Goal: Check status: Check status

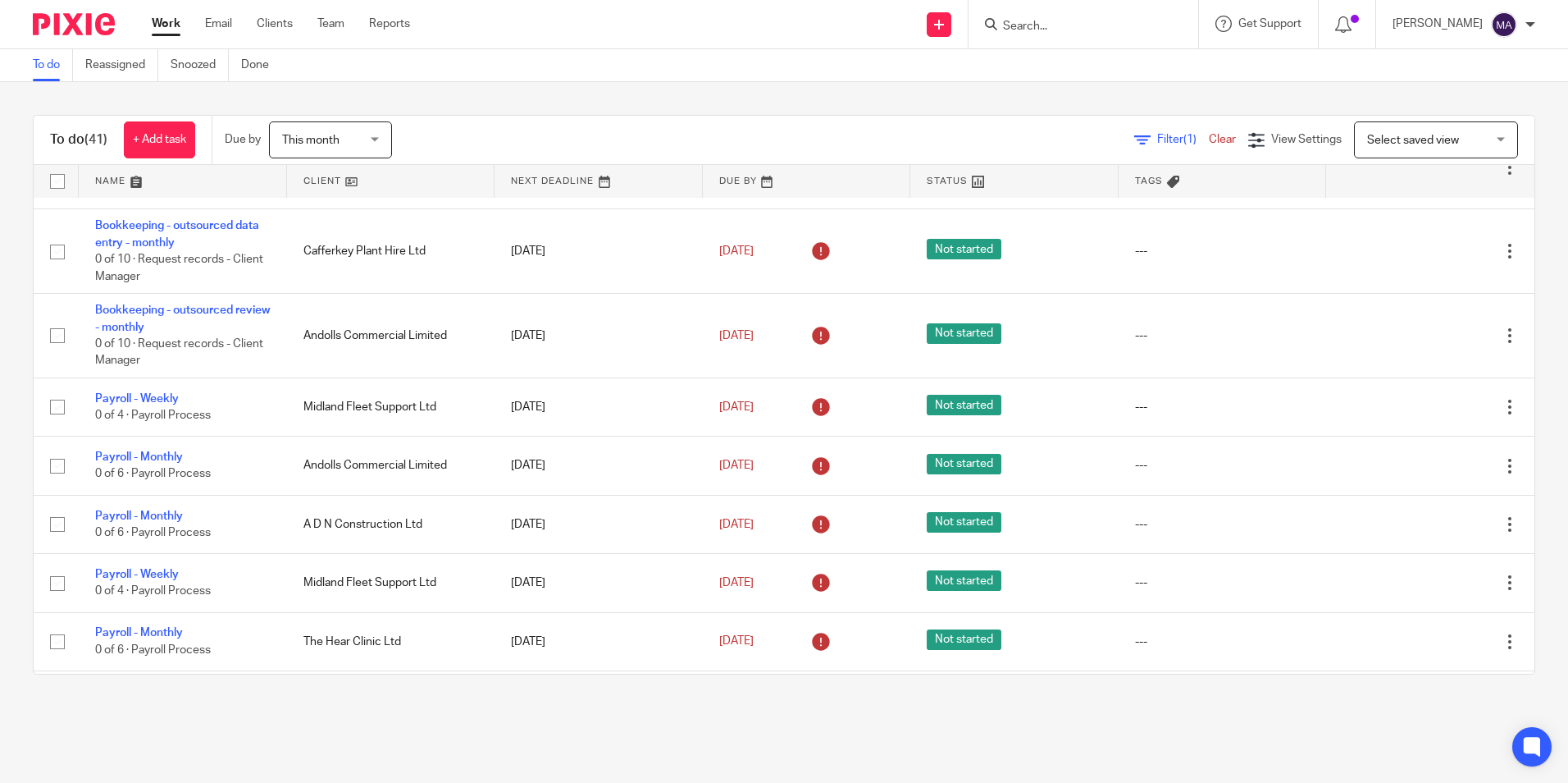
scroll to position [493, 0]
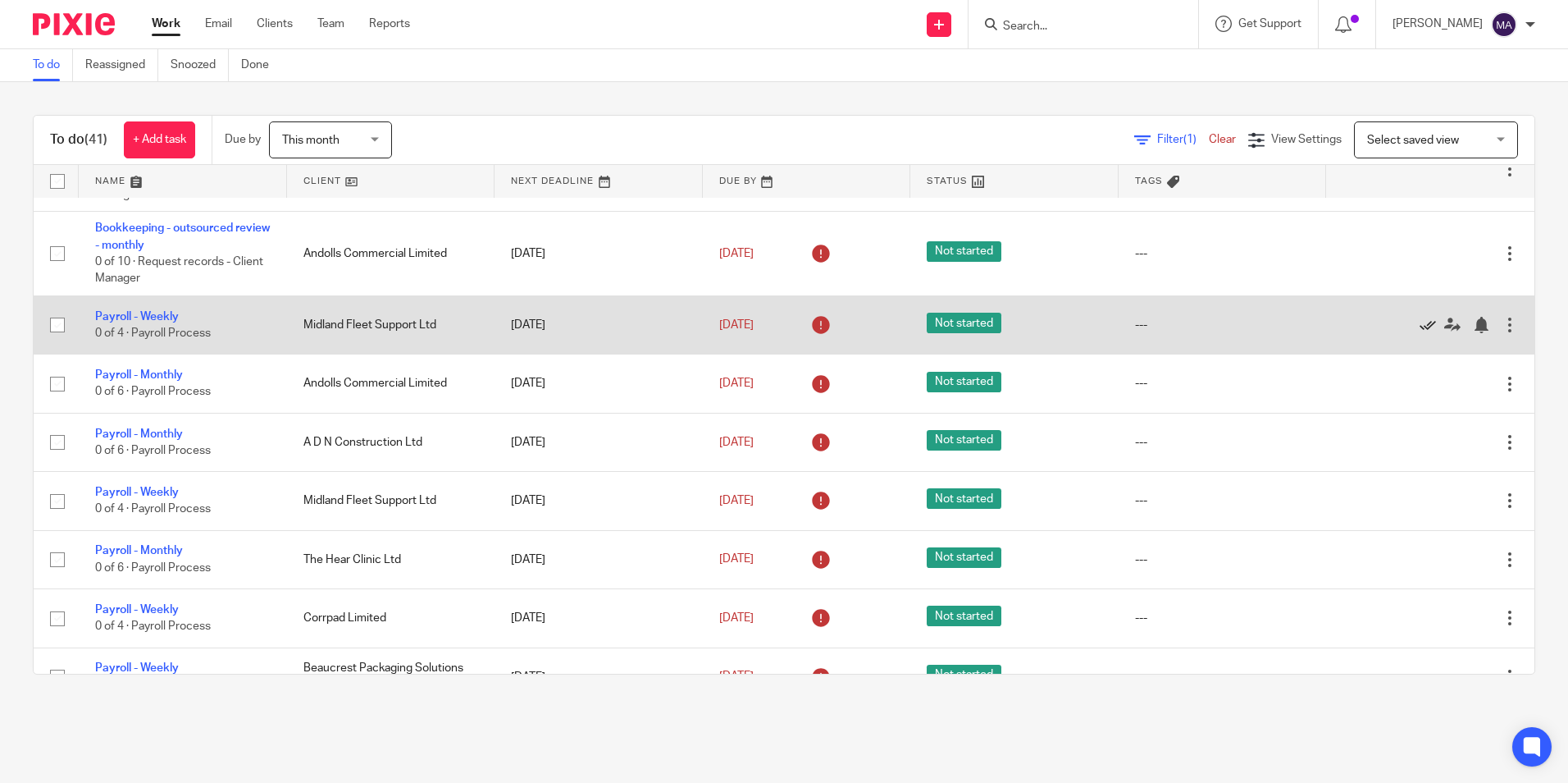
click at [1420, 325] on icon at bounding box center [1428, 325] width 16 height 16
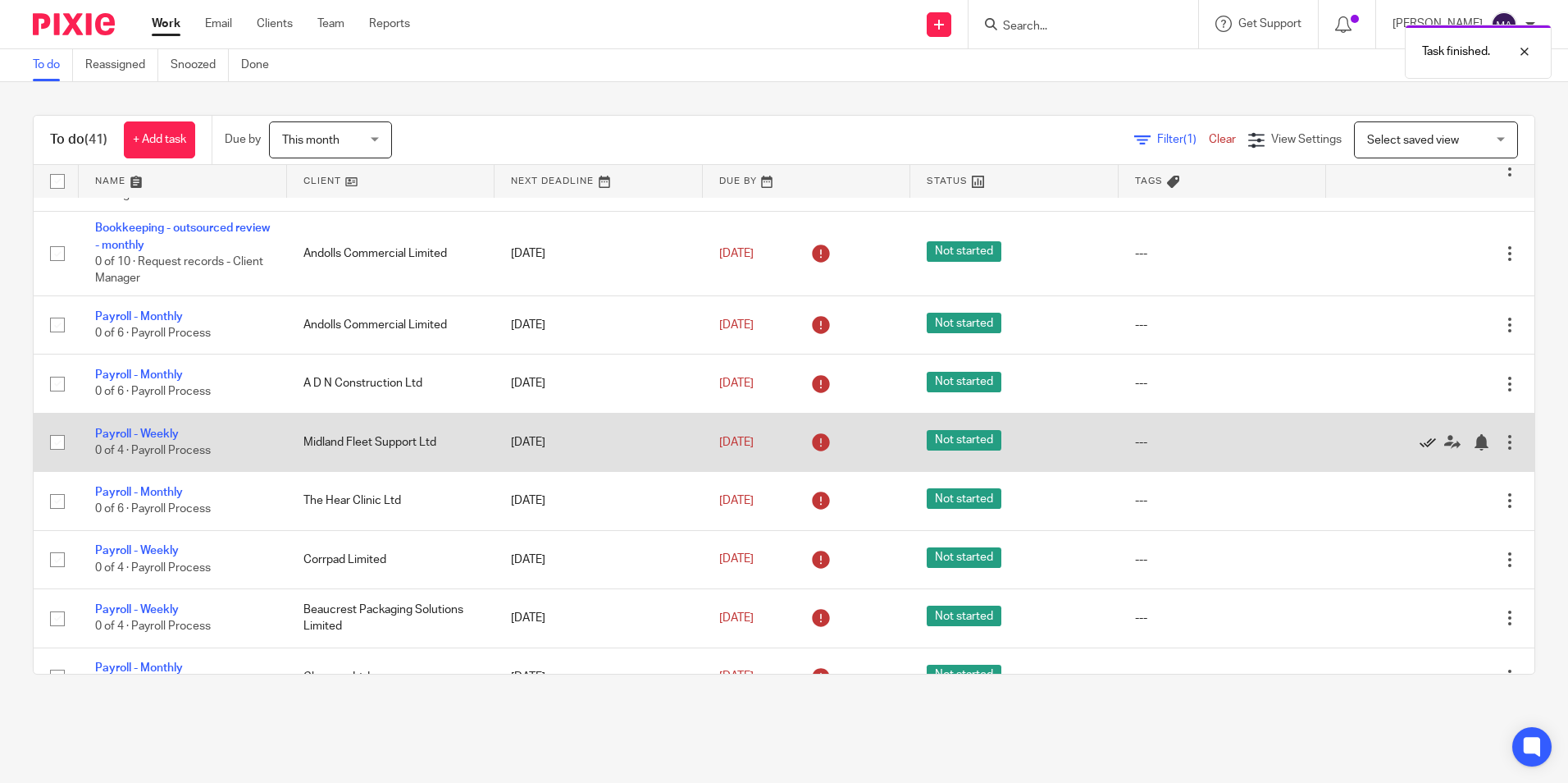
click at [1420, 442] on icon at bounding box center [1428, 442] width 16 height 16
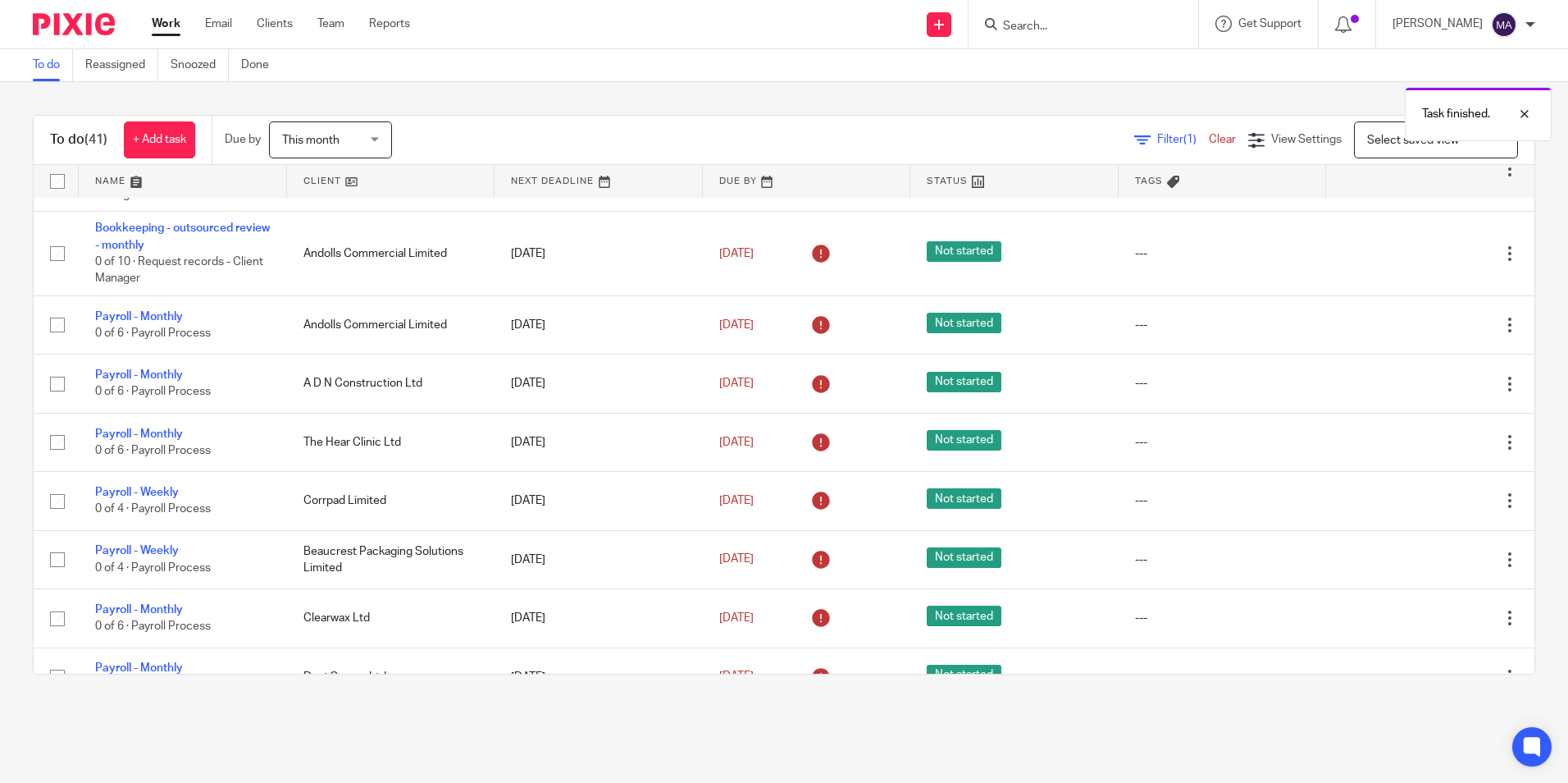
click at [1420, 442] on icon at bounding box center [1428, 442] width 16 height 16
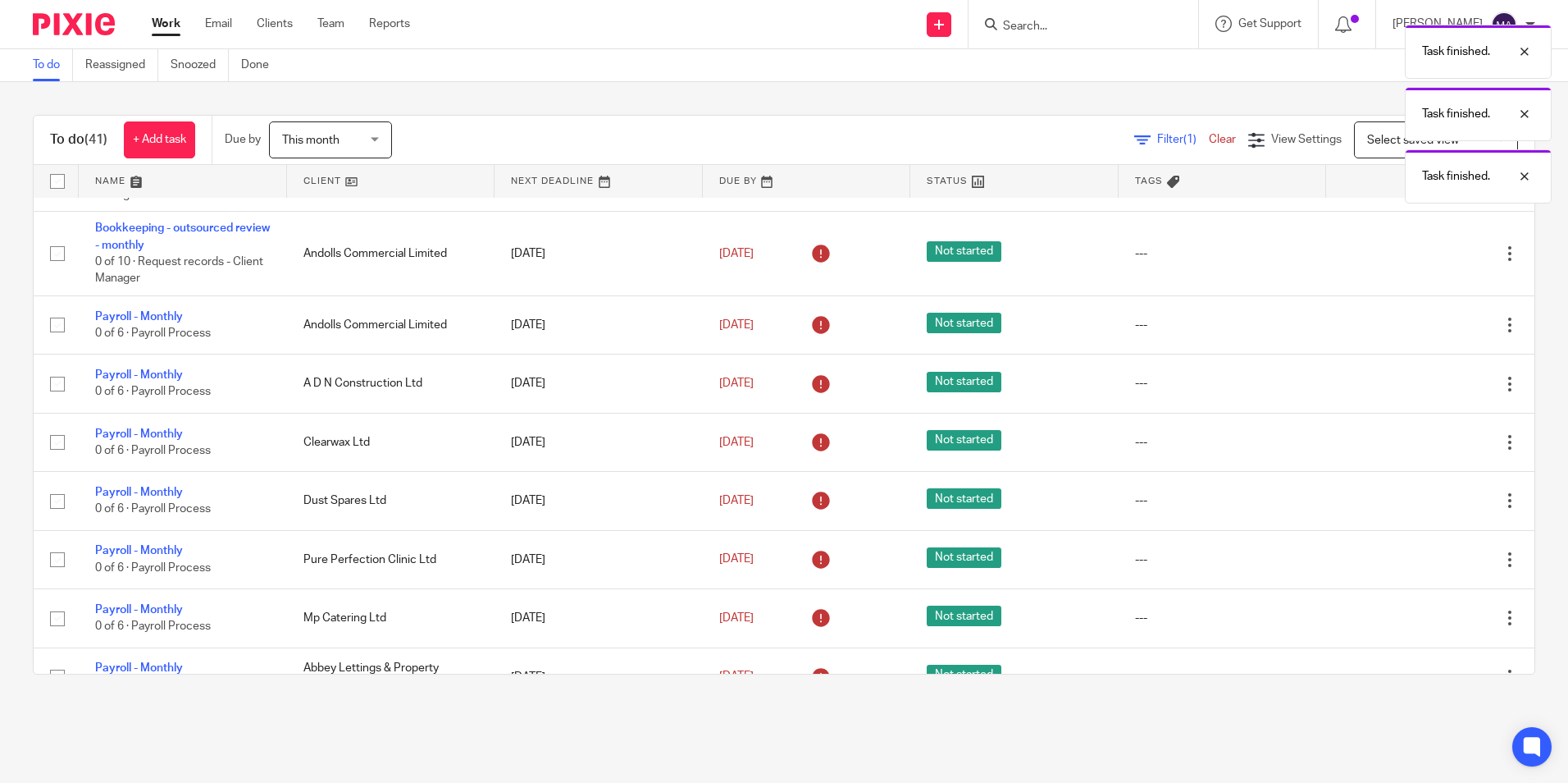
click at [1420, 442] on icon at bounding box center [1428, 442] width 16 height 16
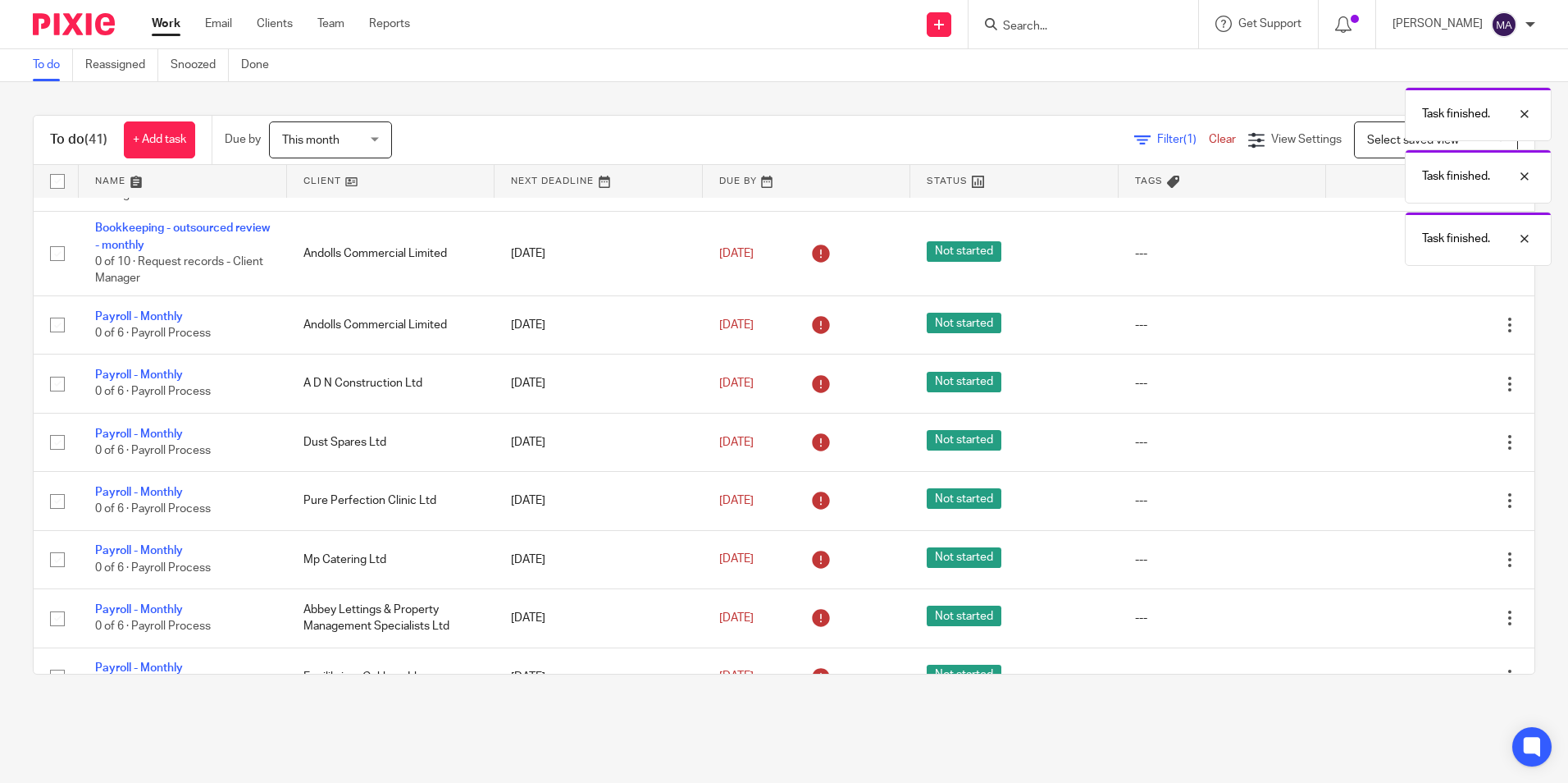
click at [1420, 442] on icon at bounding box center [1428, 442] width 16 height 16
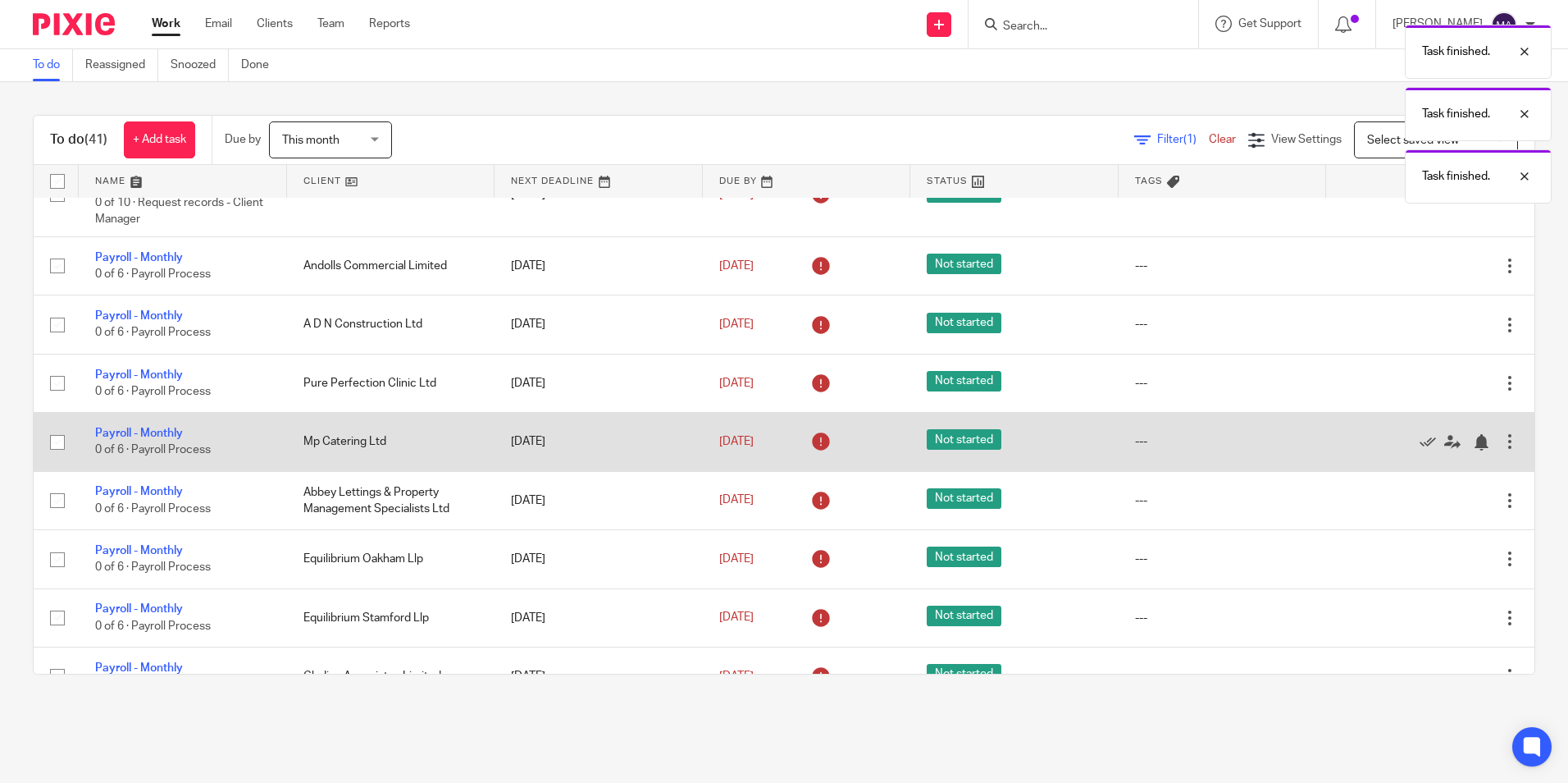
scroll to position [574, 0]
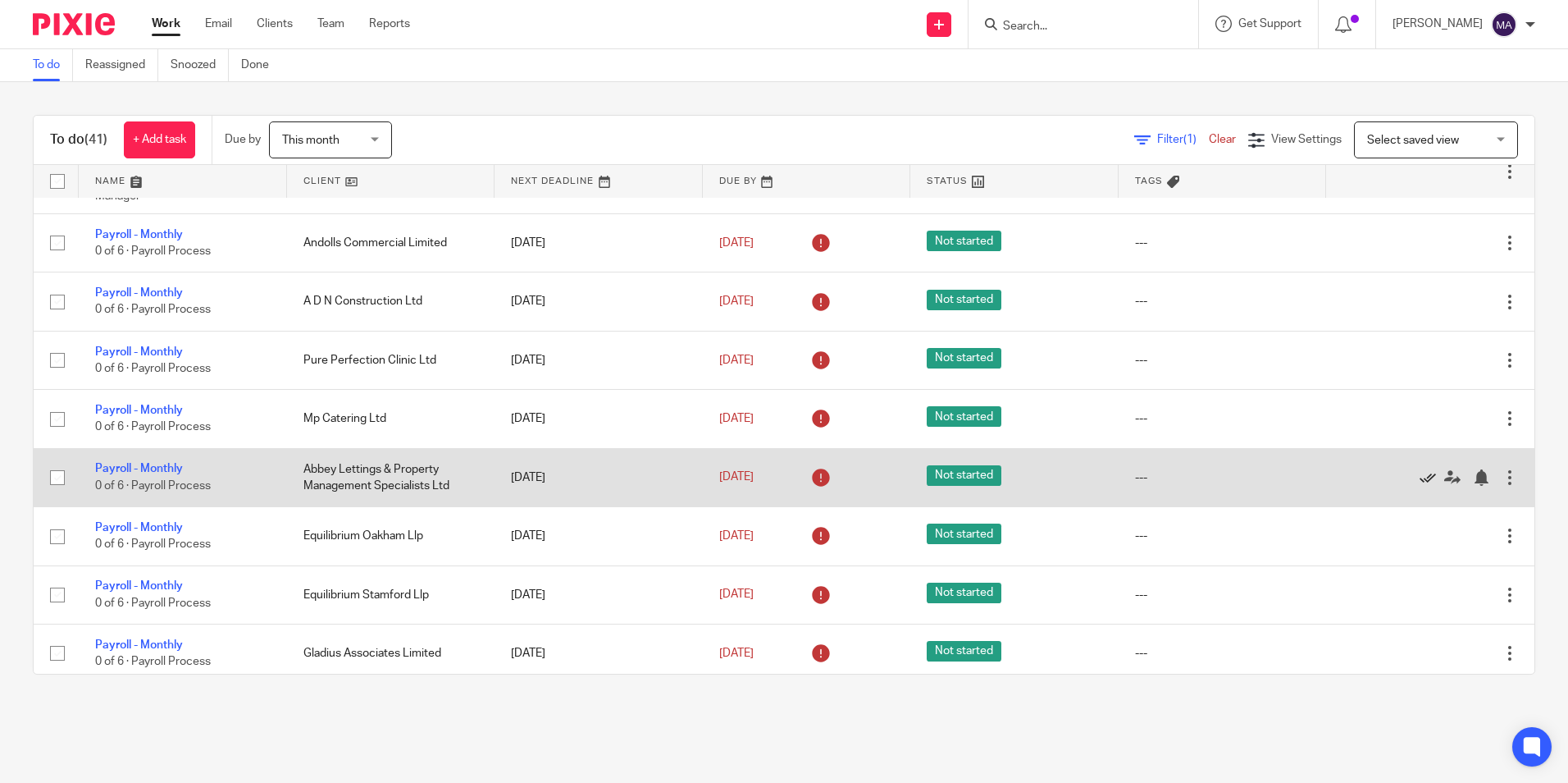
click at [1420, 478] on icon at bounding box center [1428, 478] width 16 height 16
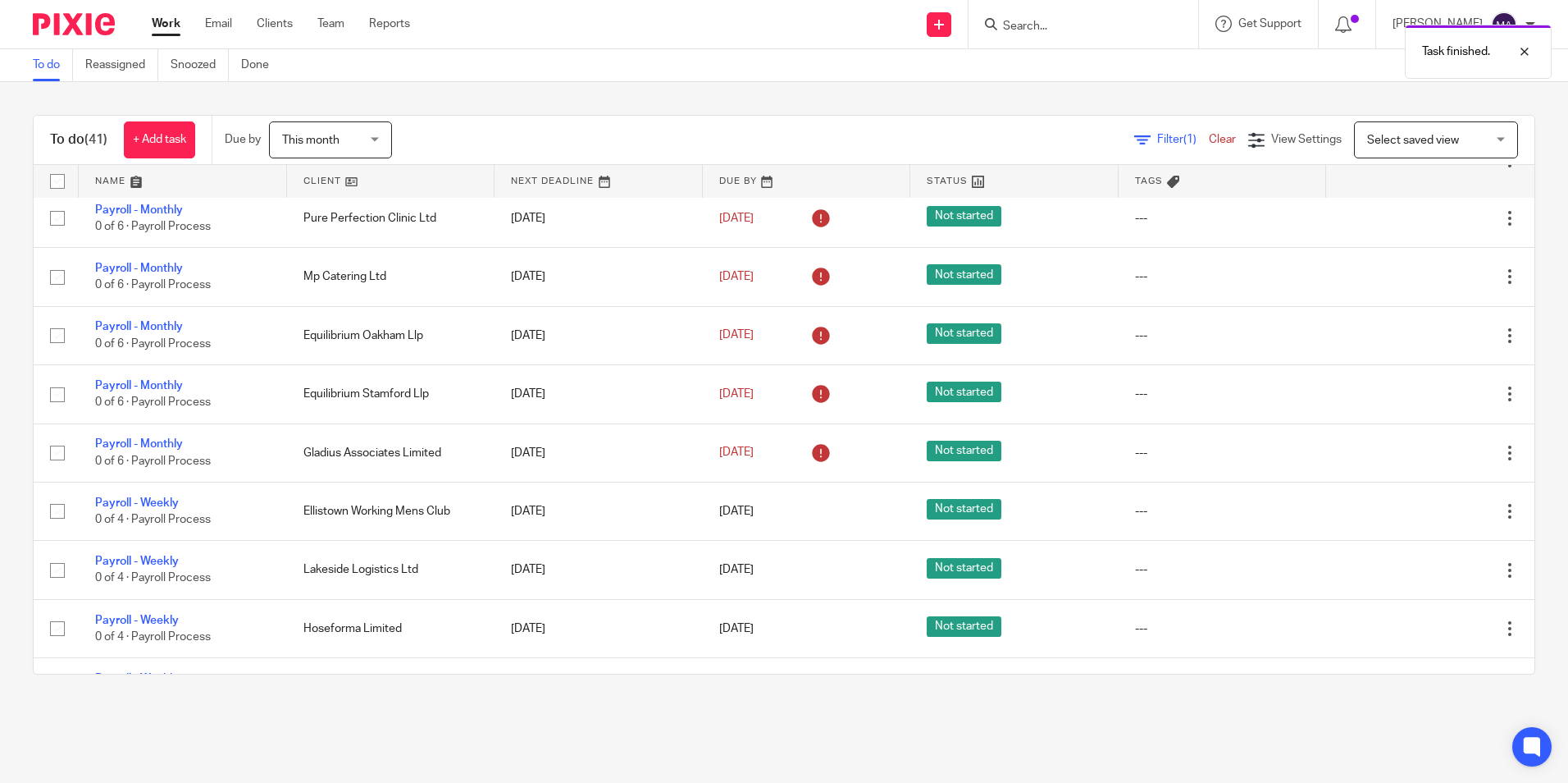
scroll to position [738, 0]
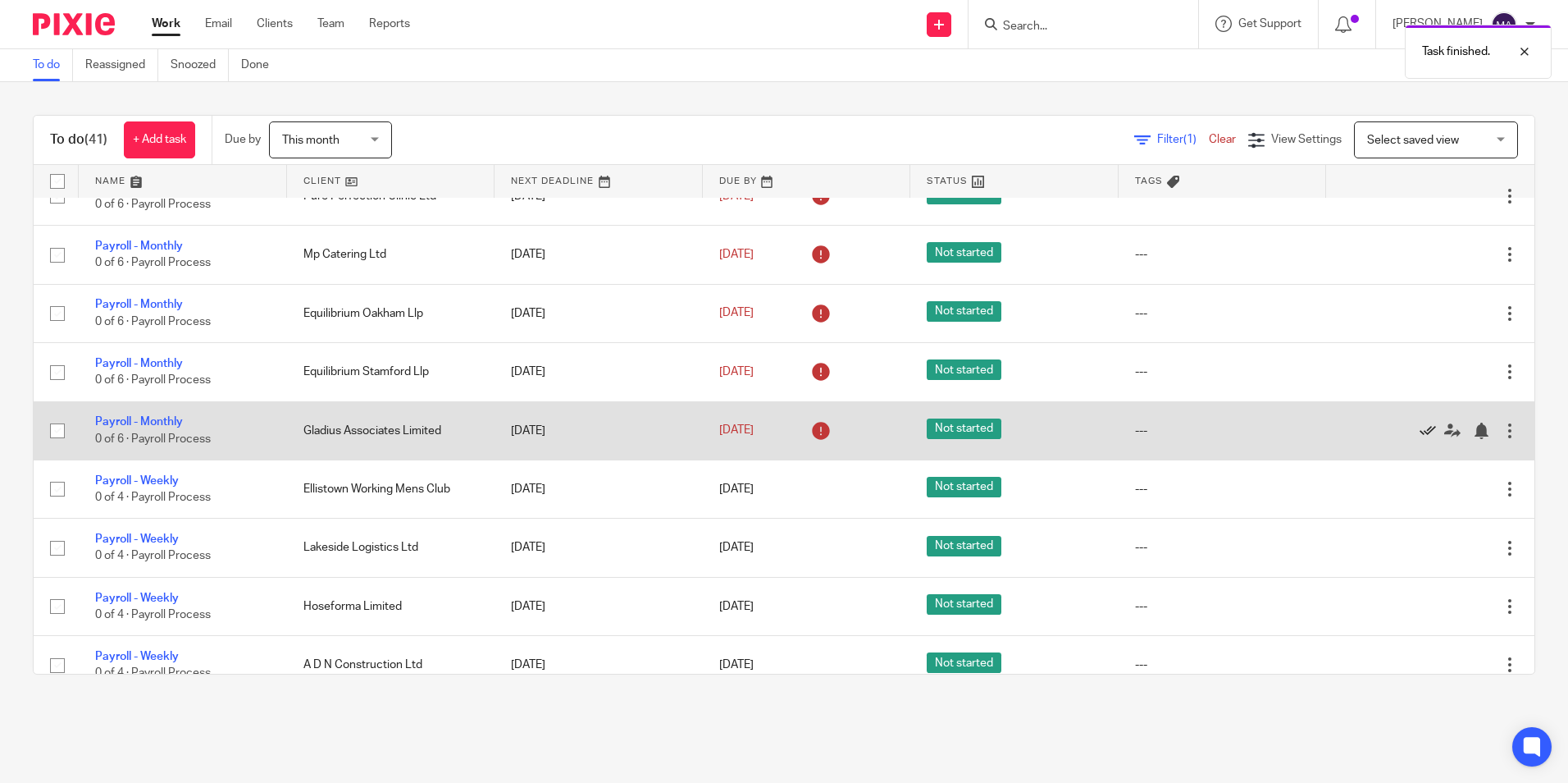
click at [1420, 429] on icon at bounding box center [1428, 430] width 16 height 16
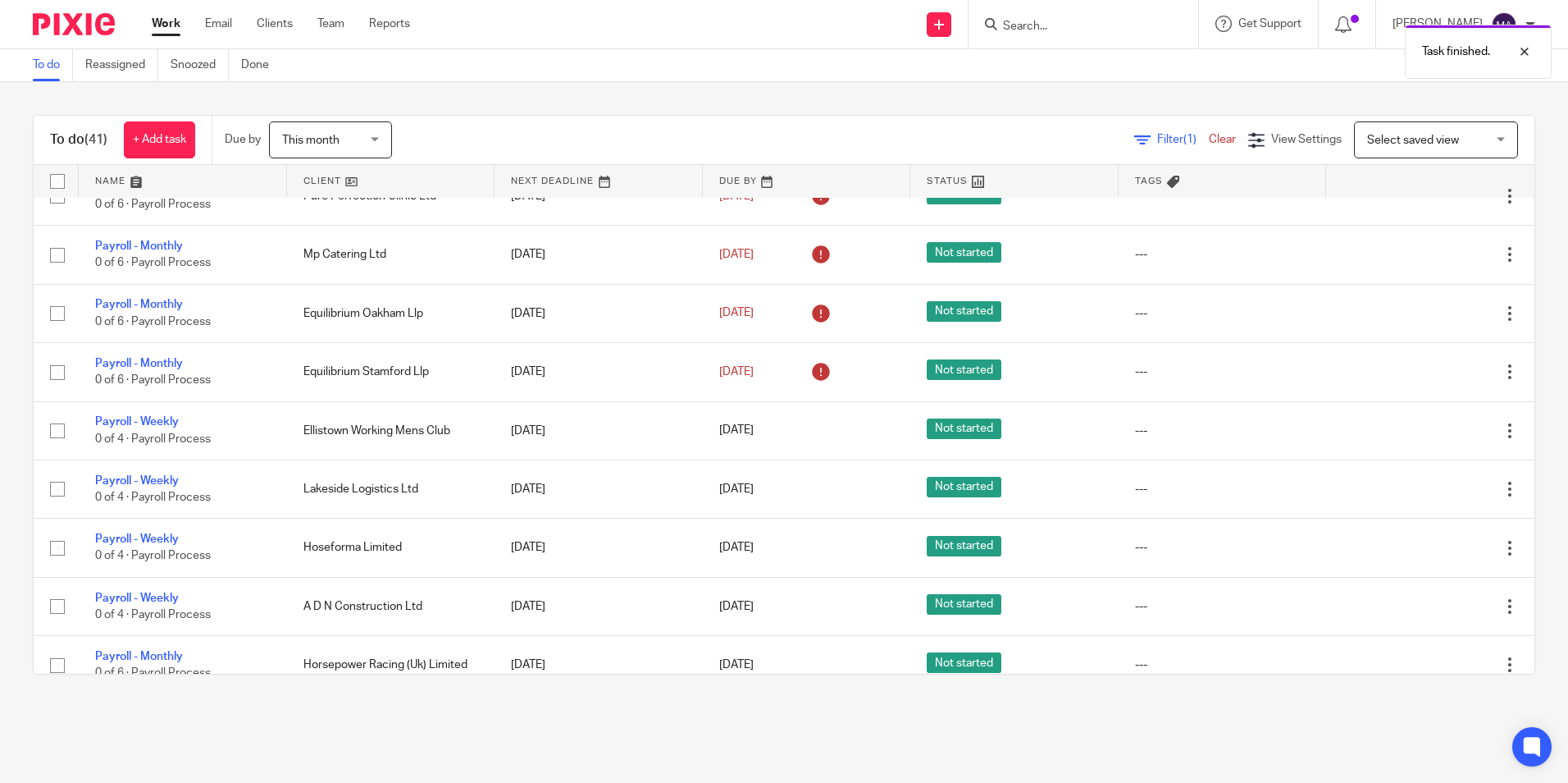
click at [1420, 429] on icon at bounding box center [1428, 430] width 16 height 16
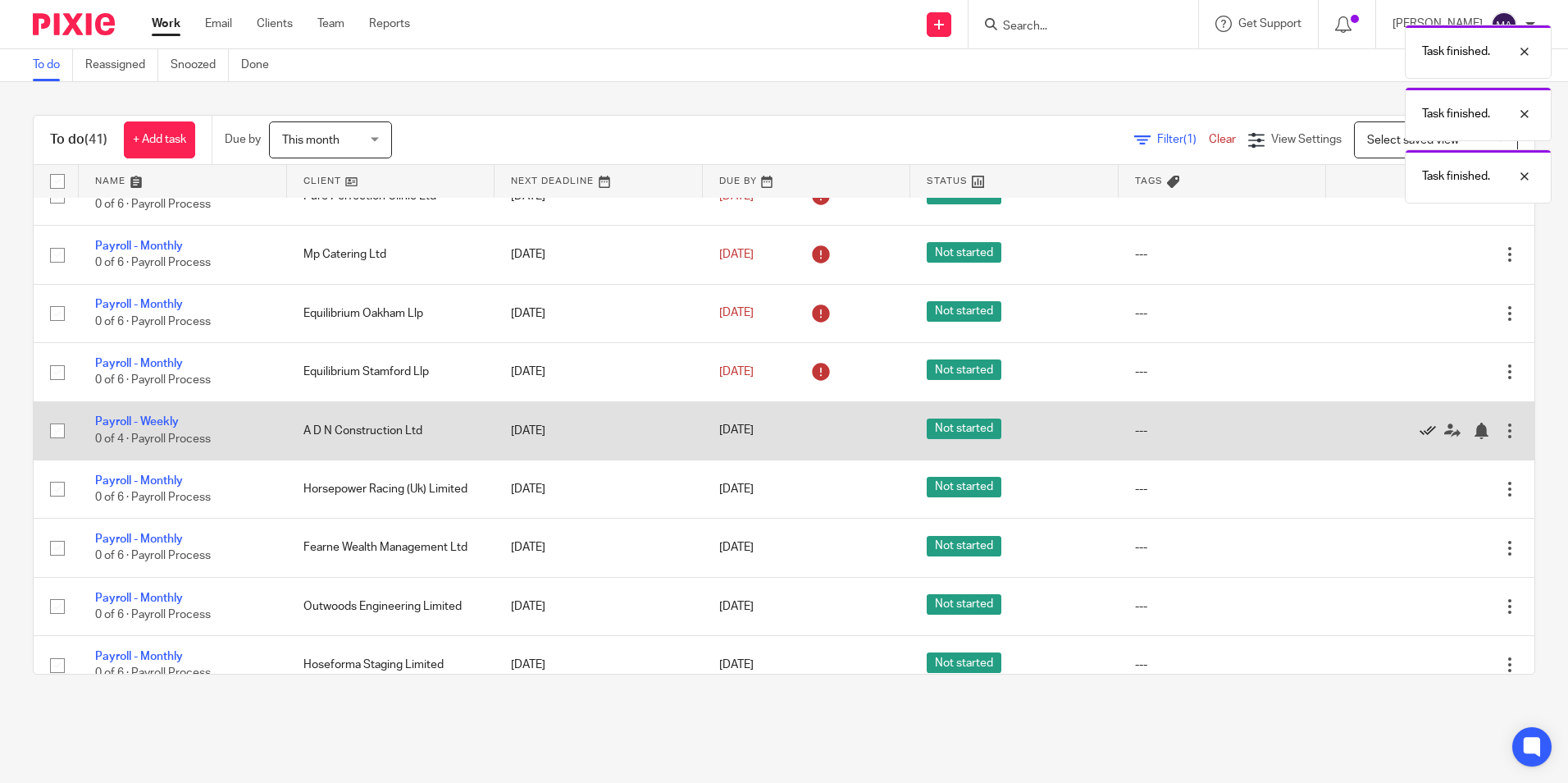
scroll to position [821, 0]
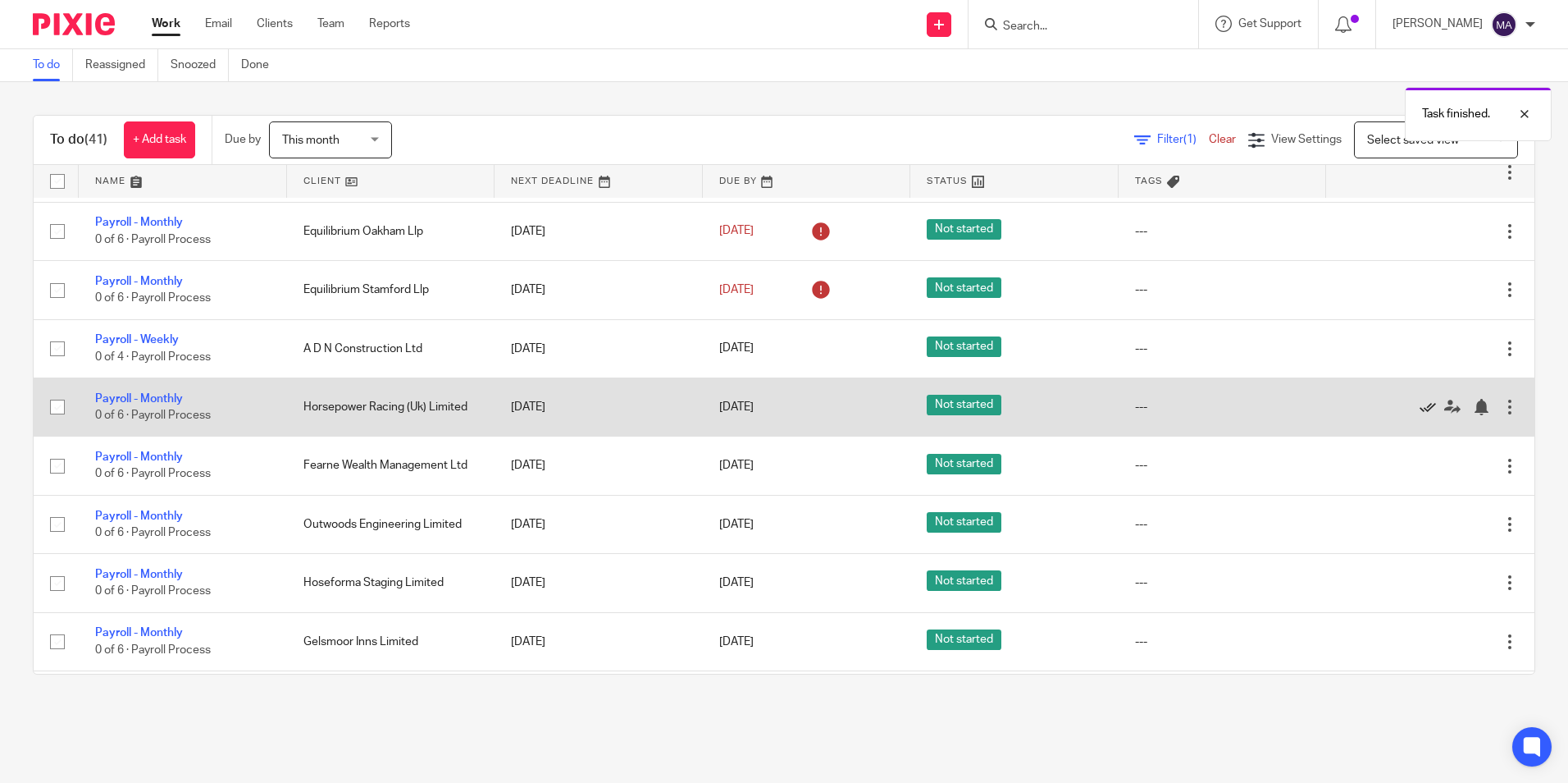
click at [1420, 405] on icon at bounding box center [1428, 407] width 16 height 16
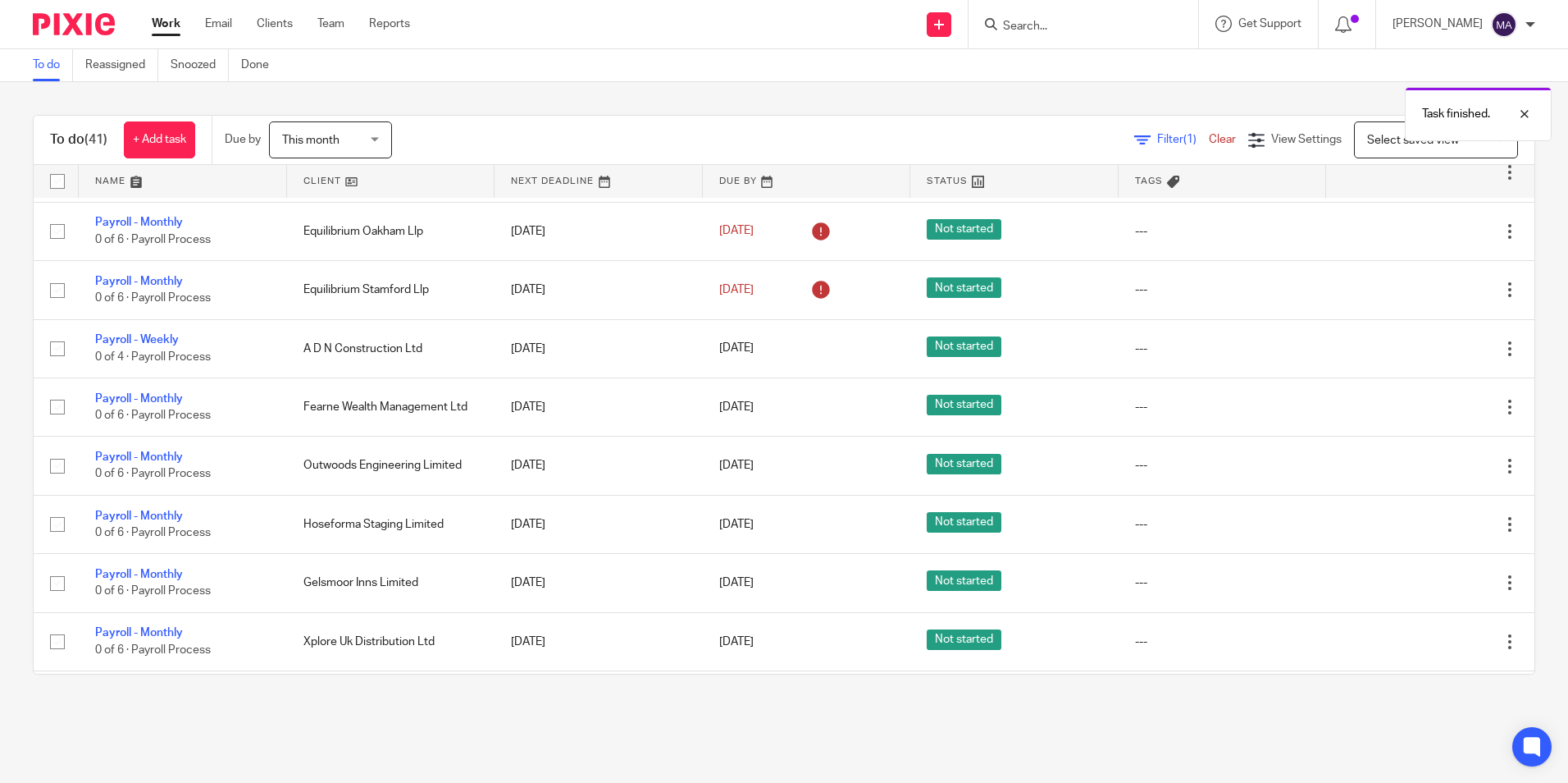
click at [1420, 405] on icon at bounding box center [1428, 407] width 16 height 16
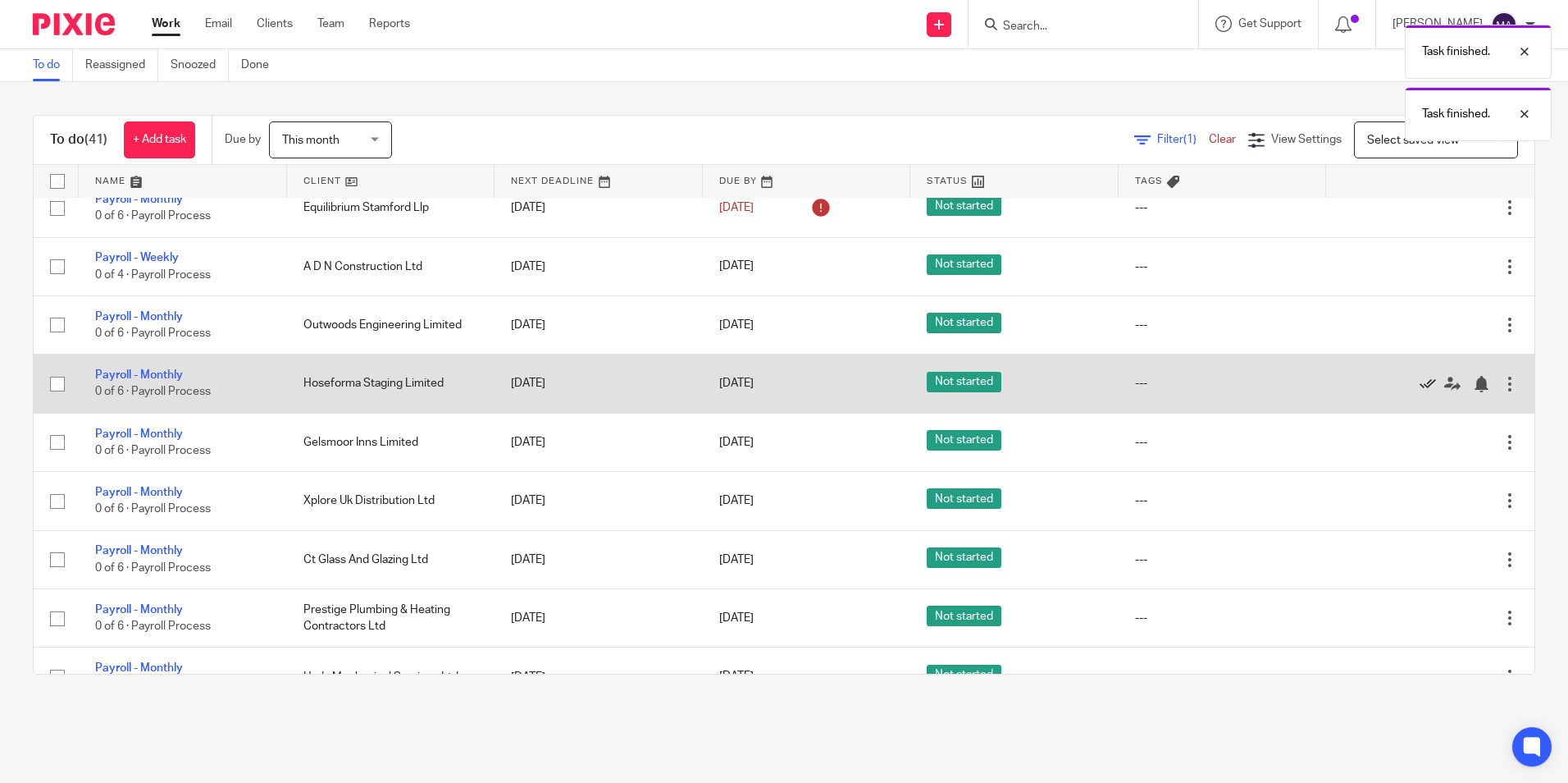
click at [1420, 386] on icon at bounding box center [1428, 384] width 16 height 16
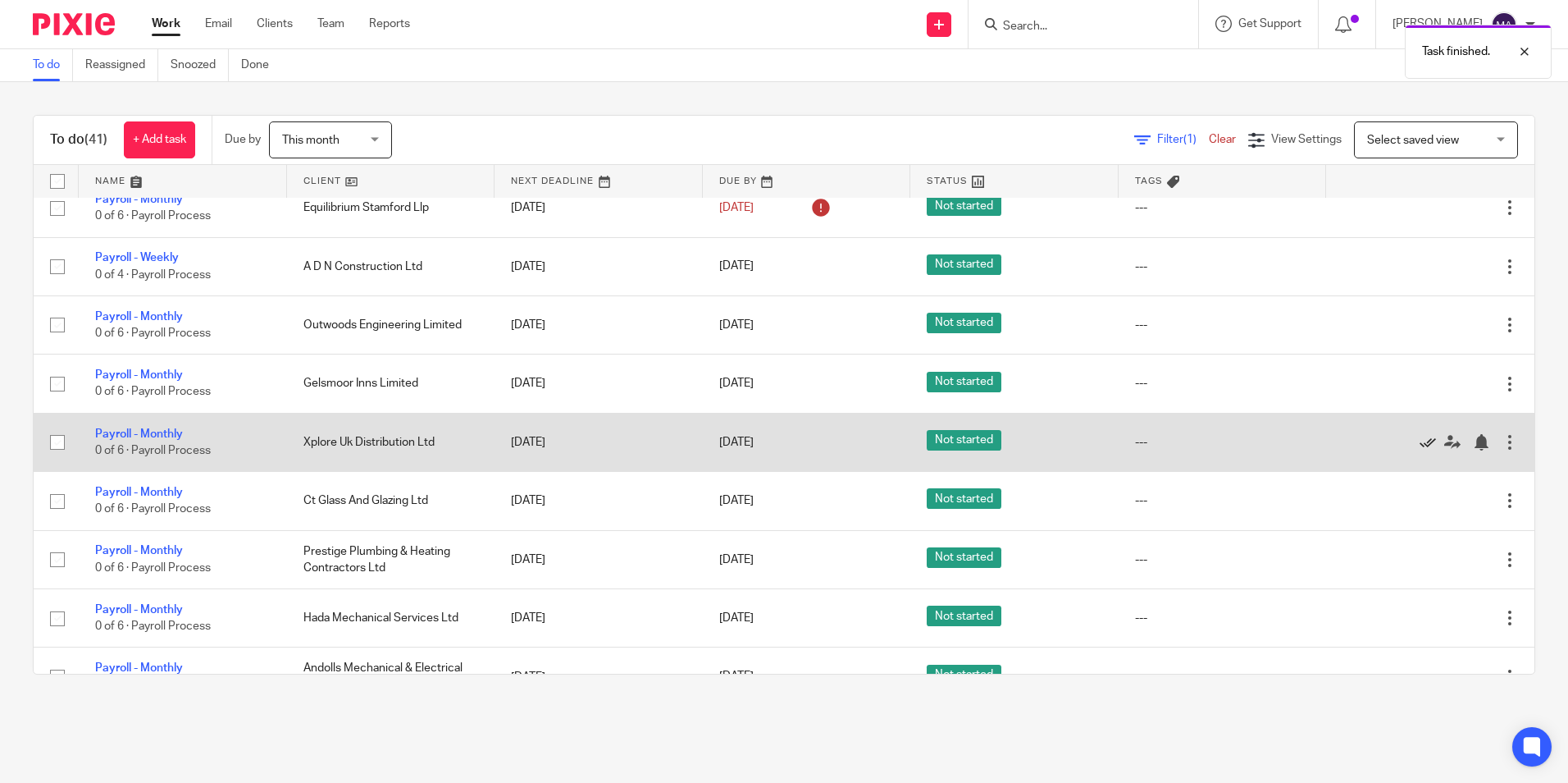
click at [1420, 444] on icon at bounding box center [1428, 442] width 16 height 16
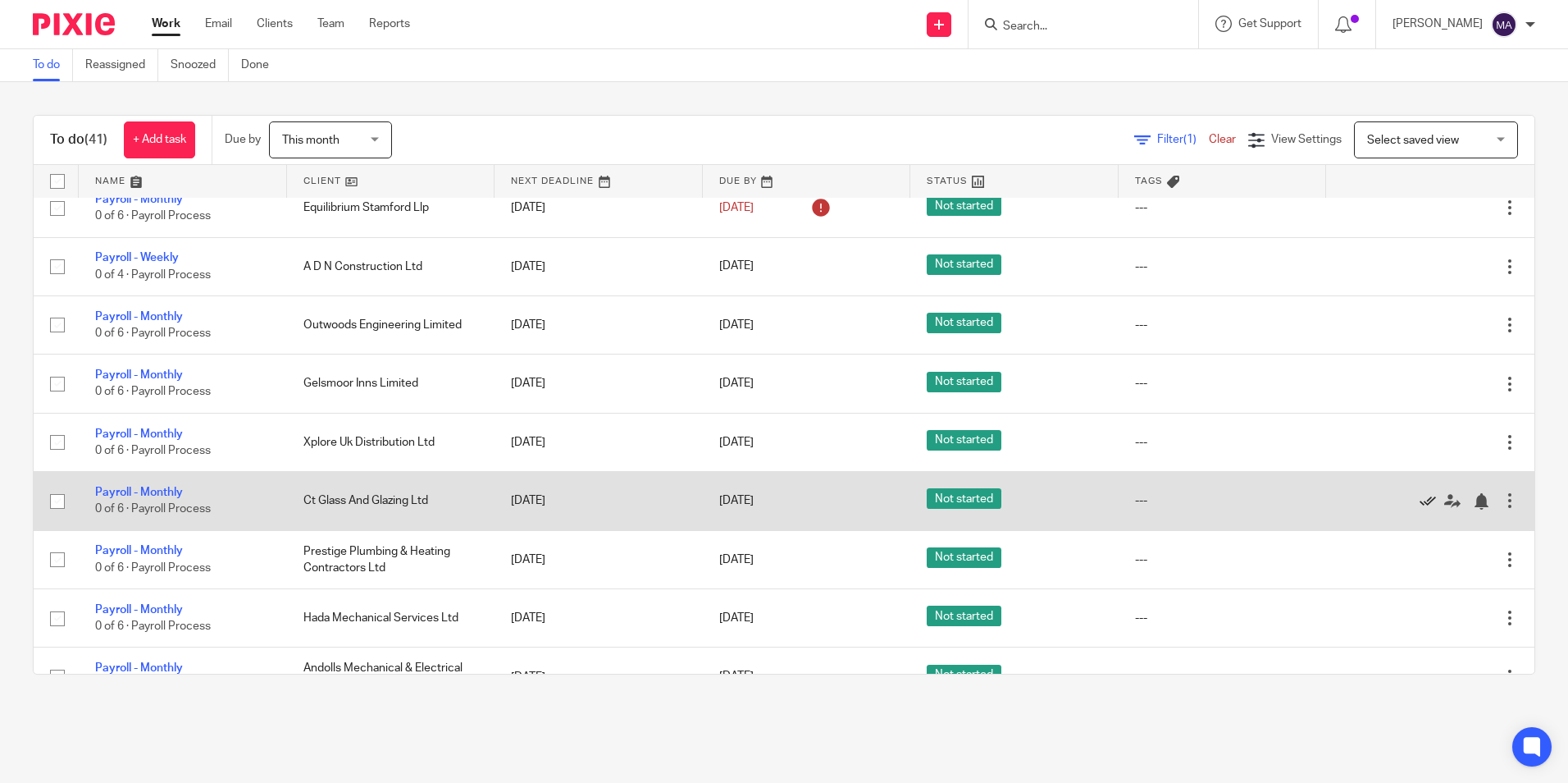
click at [1420, 499] on icon at bounding box center [1428, 502] width 16 height 16
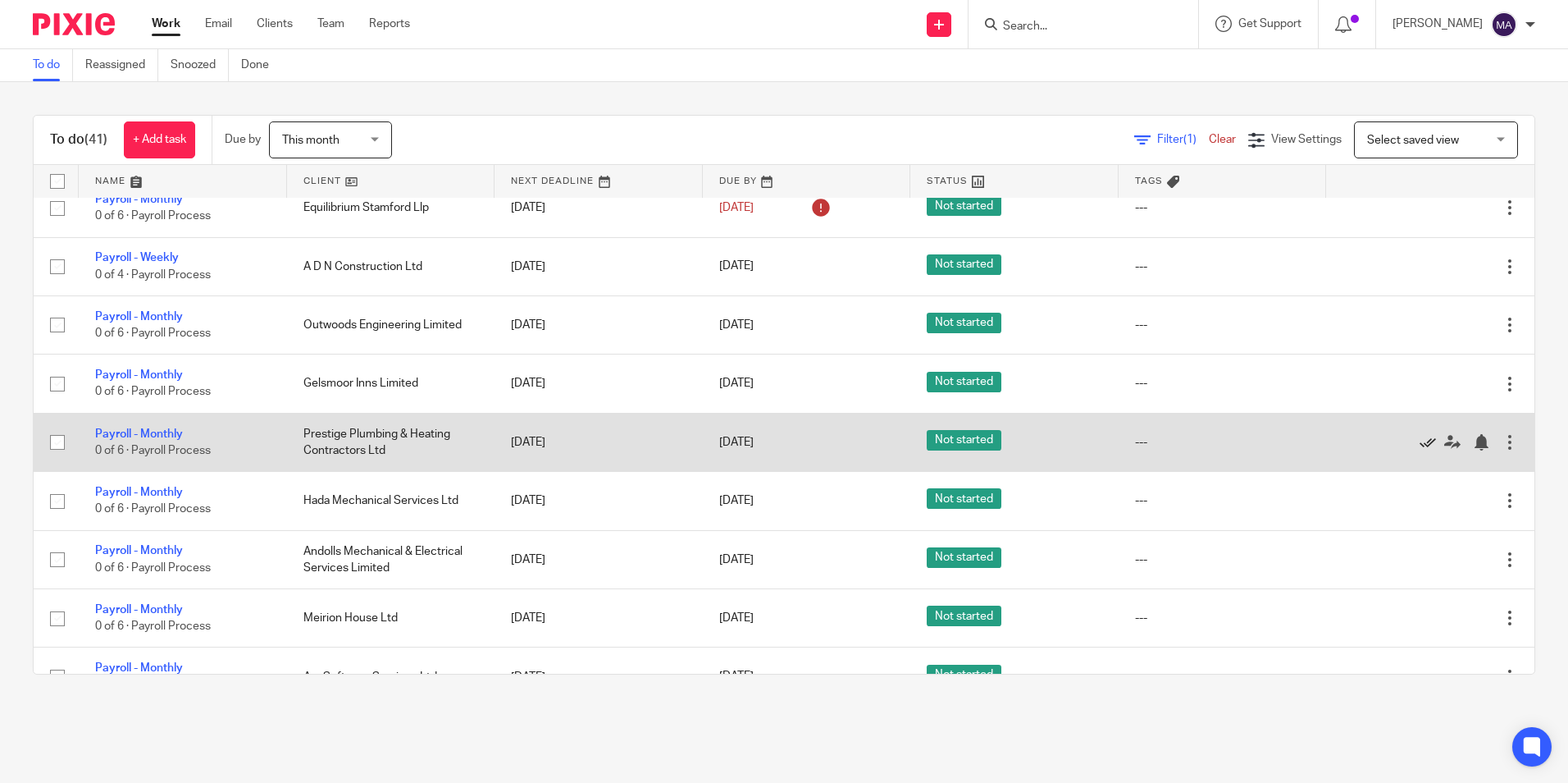
click at [1420, 441] on icon at bounding box center [1428, 442] width 16 height 16
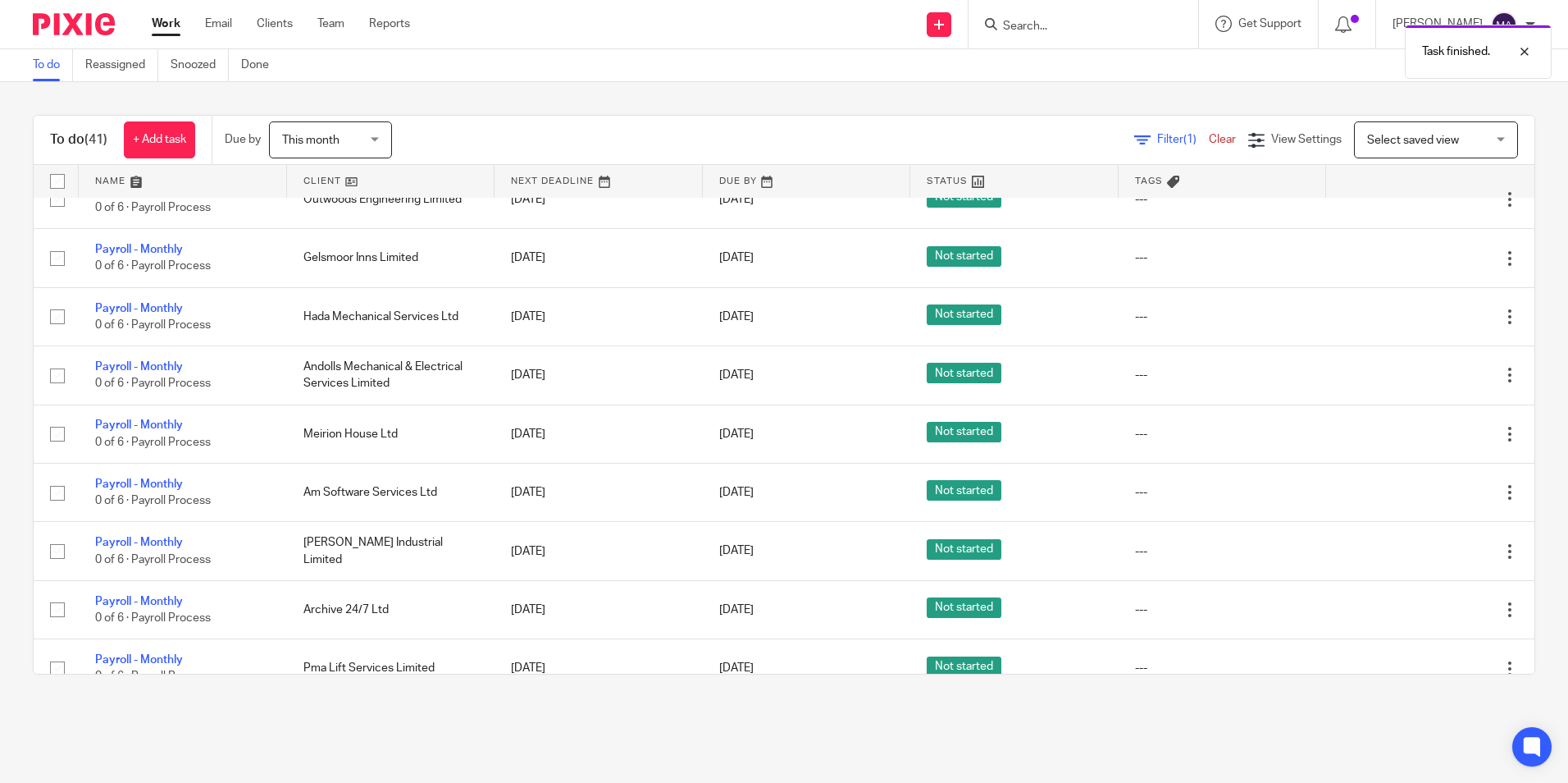
scroll to position [1052, 0]
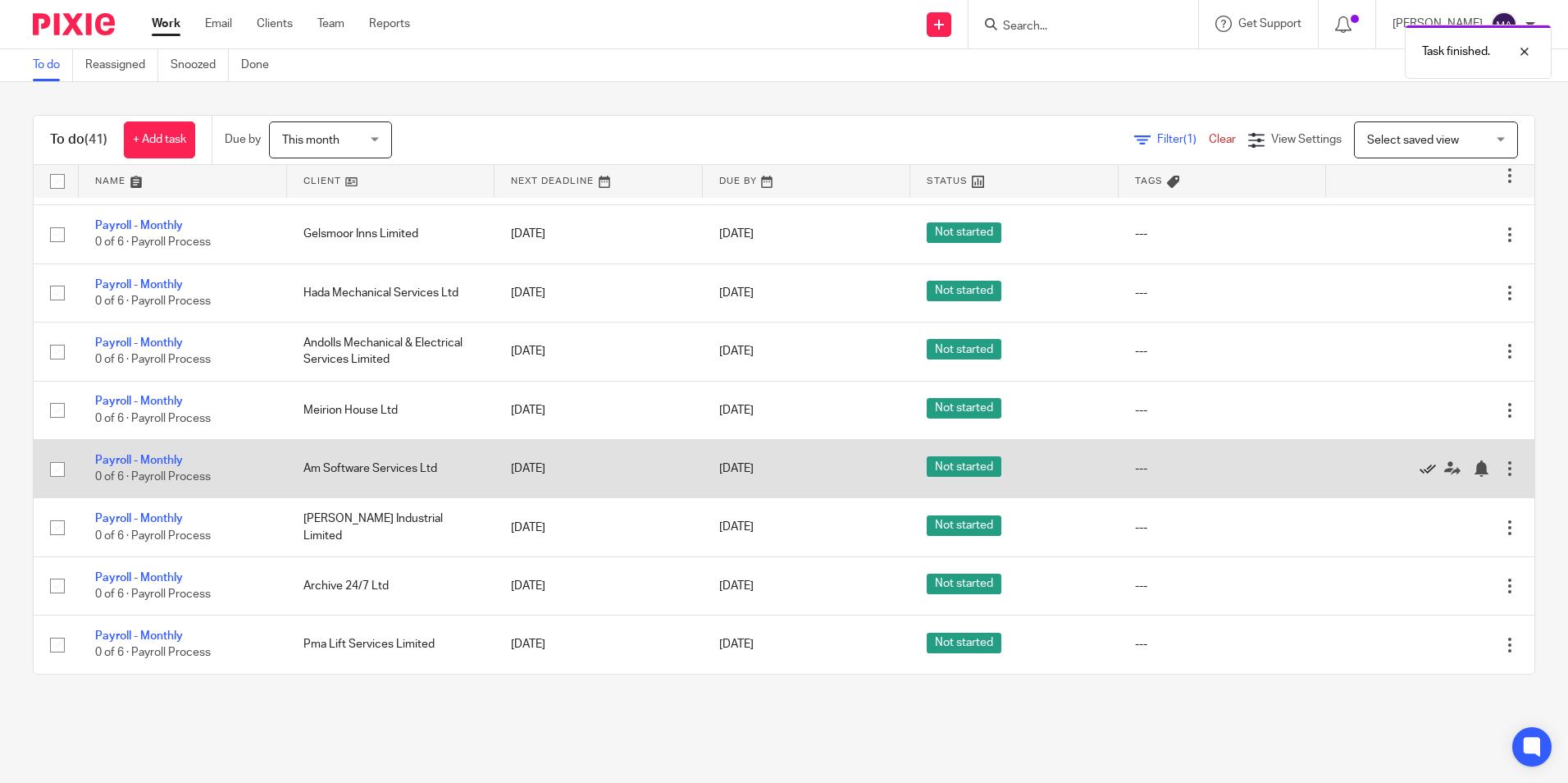
click at [1420, 471] on icon at bounding box center [1428, 469] width 16 height 16
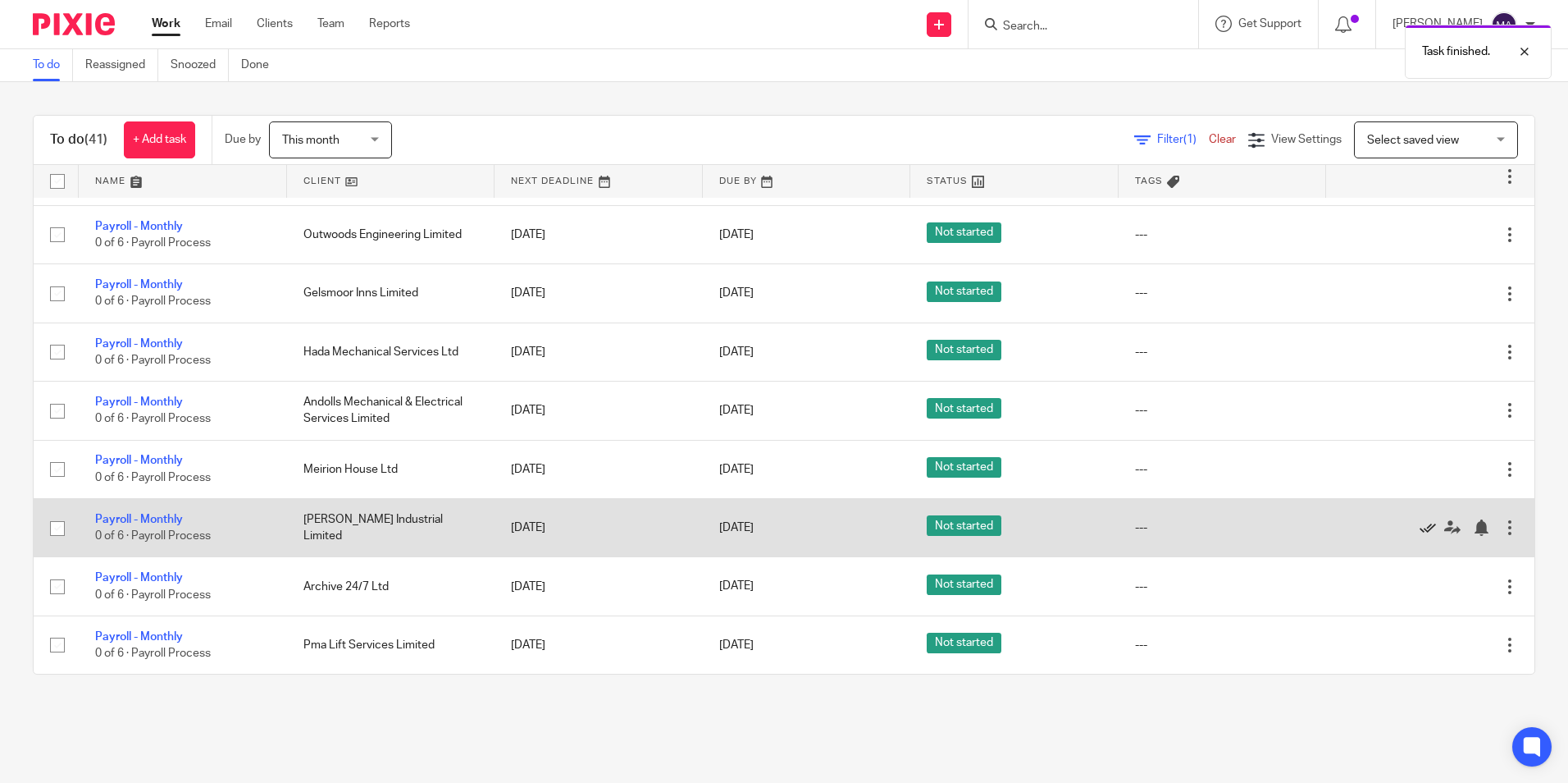
click at [1420, 531] on icon at bounding box center [1428, 527] width 16 height 16
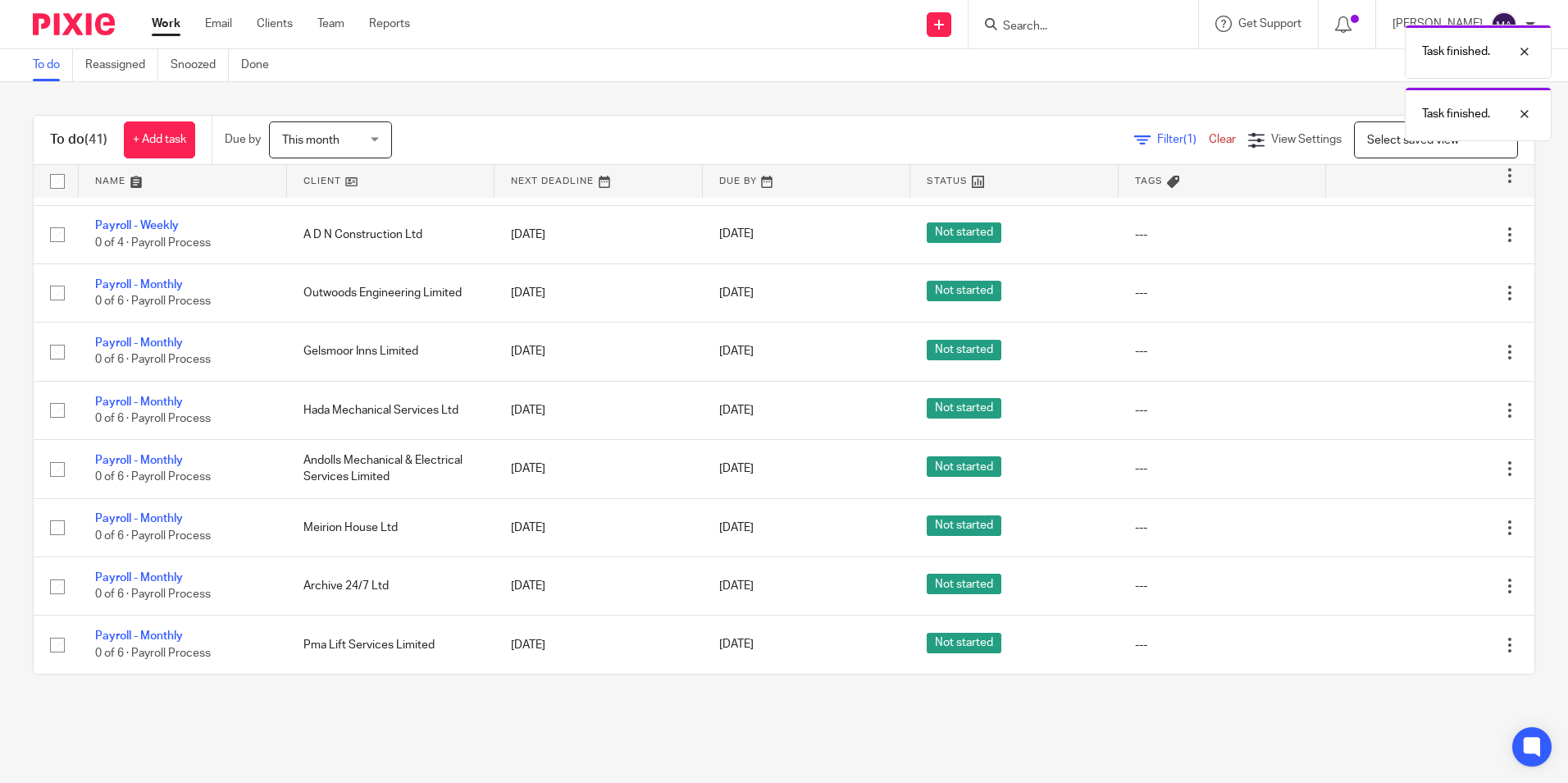
scroll to position [935, 0]
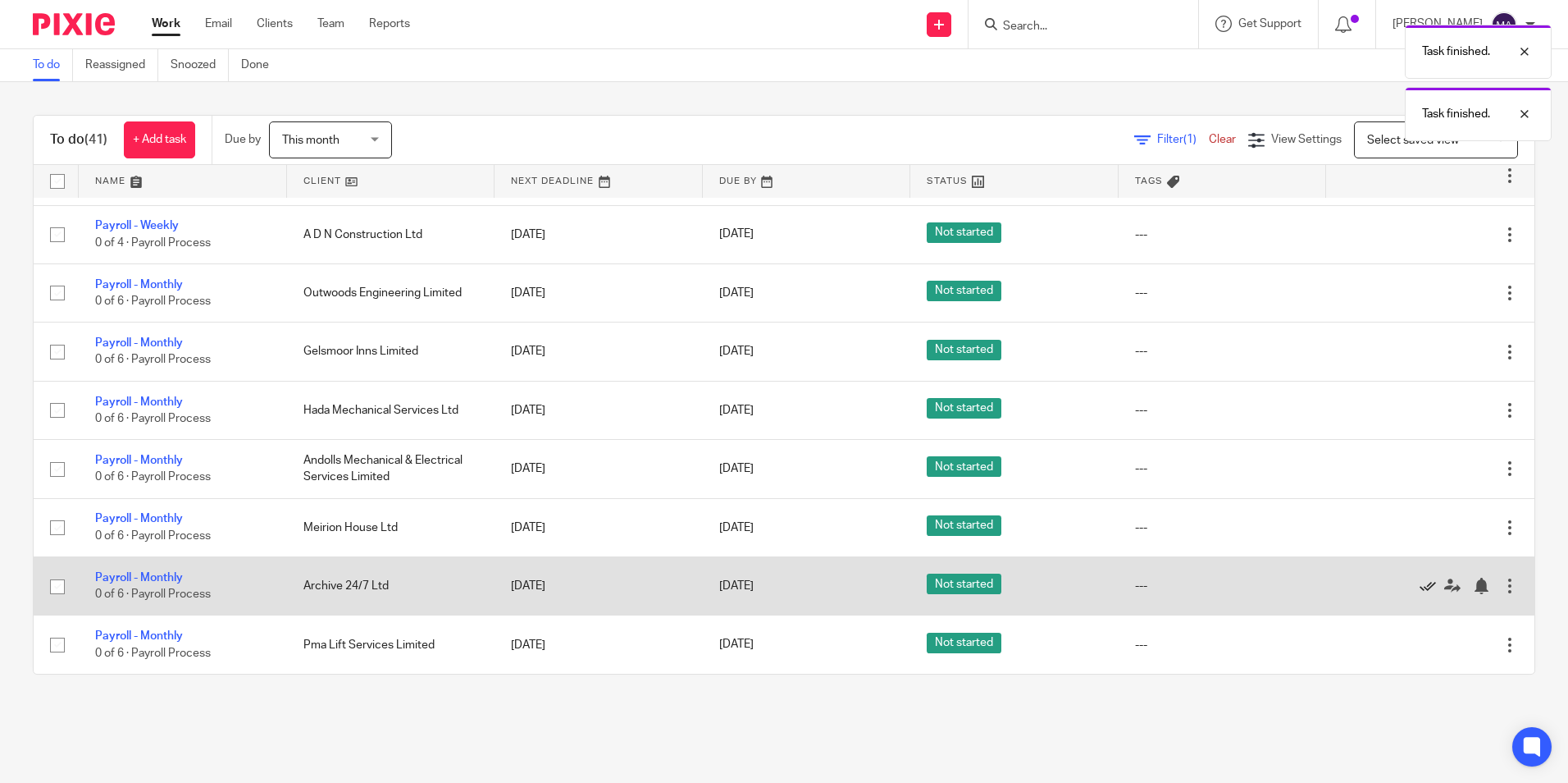
click at [1420, 588] on icon at bounding box center [1428, 586] width 16 height 16
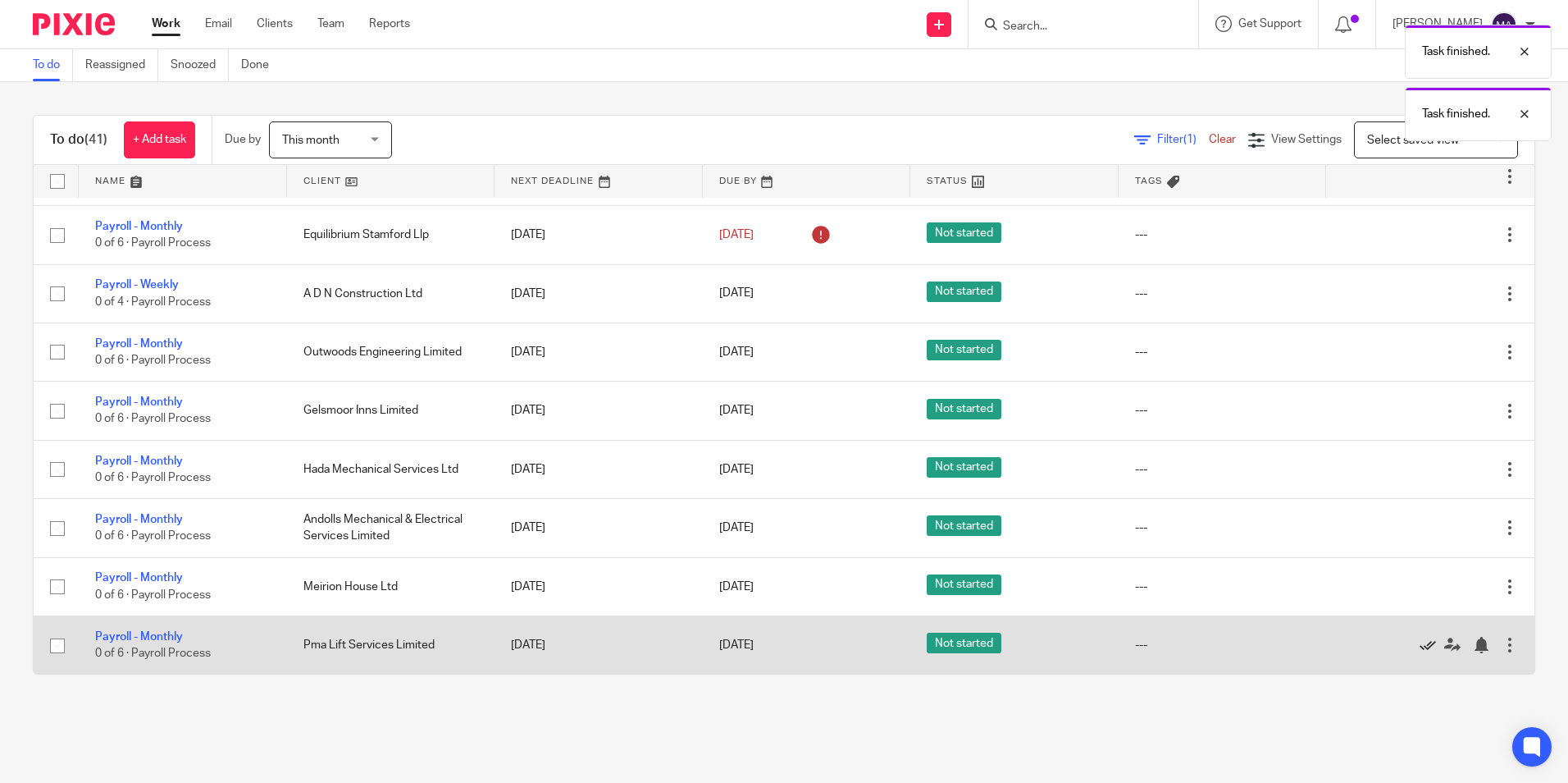
click at [1420, 645] on icon at bounding box center [1428, 645] width 16 height 16
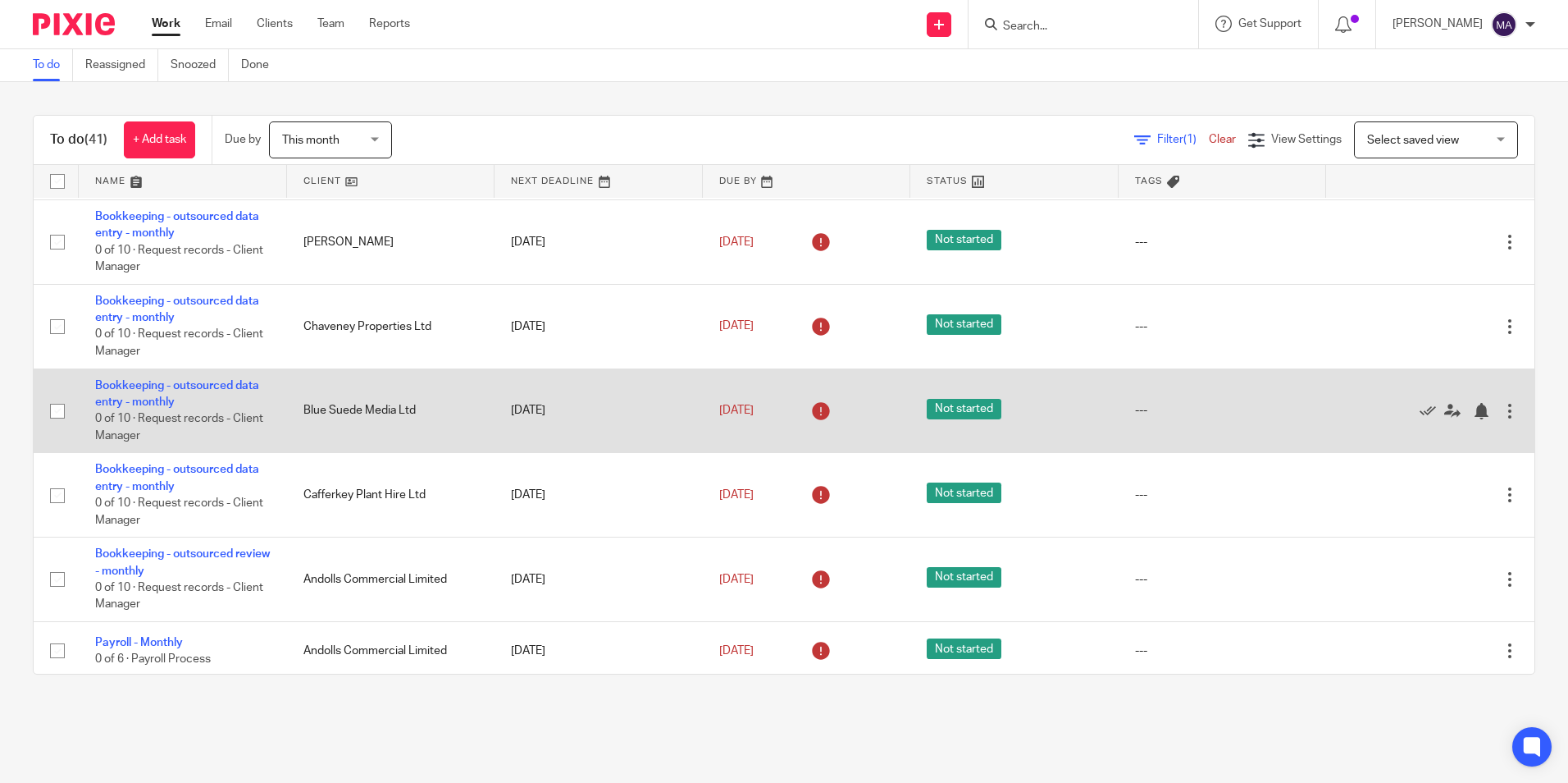
scroll to position [0, 0]
